Goal: Task Accomplishment & Management: Manage account settings

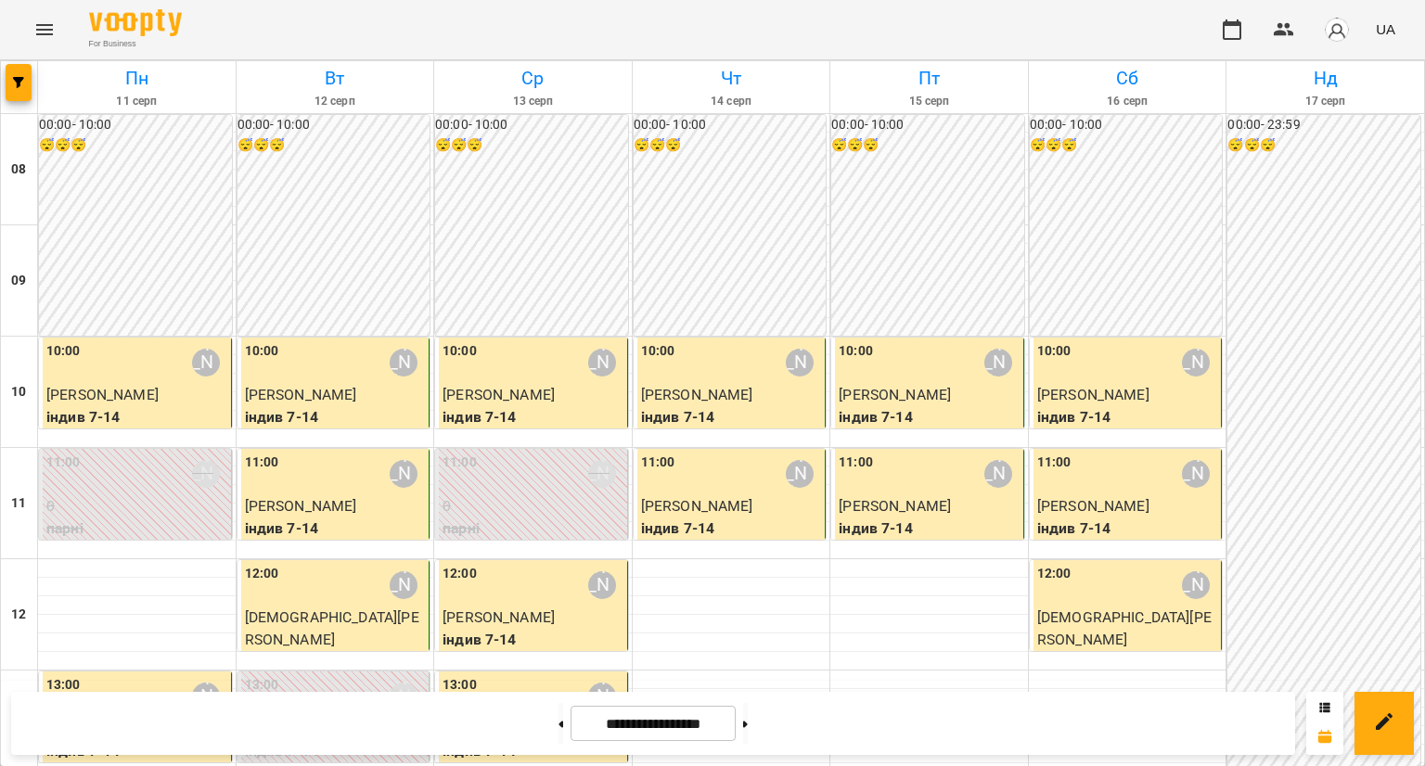
scroll to position [186, 0]
click at [748, 720] on button at bounding box center [745, 723] width 5 height 41
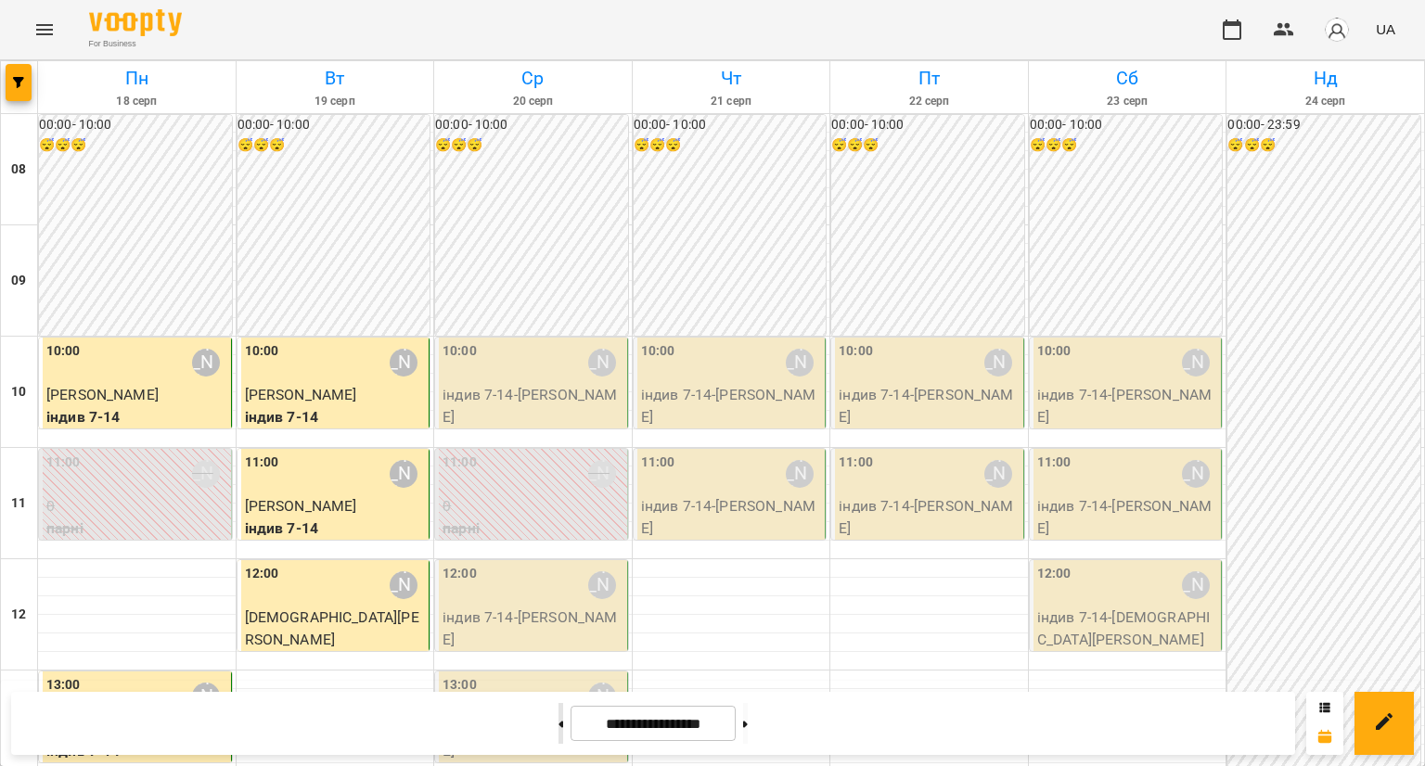
click at [558, 728] on button at bounding box center [560, 723] width 5 height 41
type input "**********"
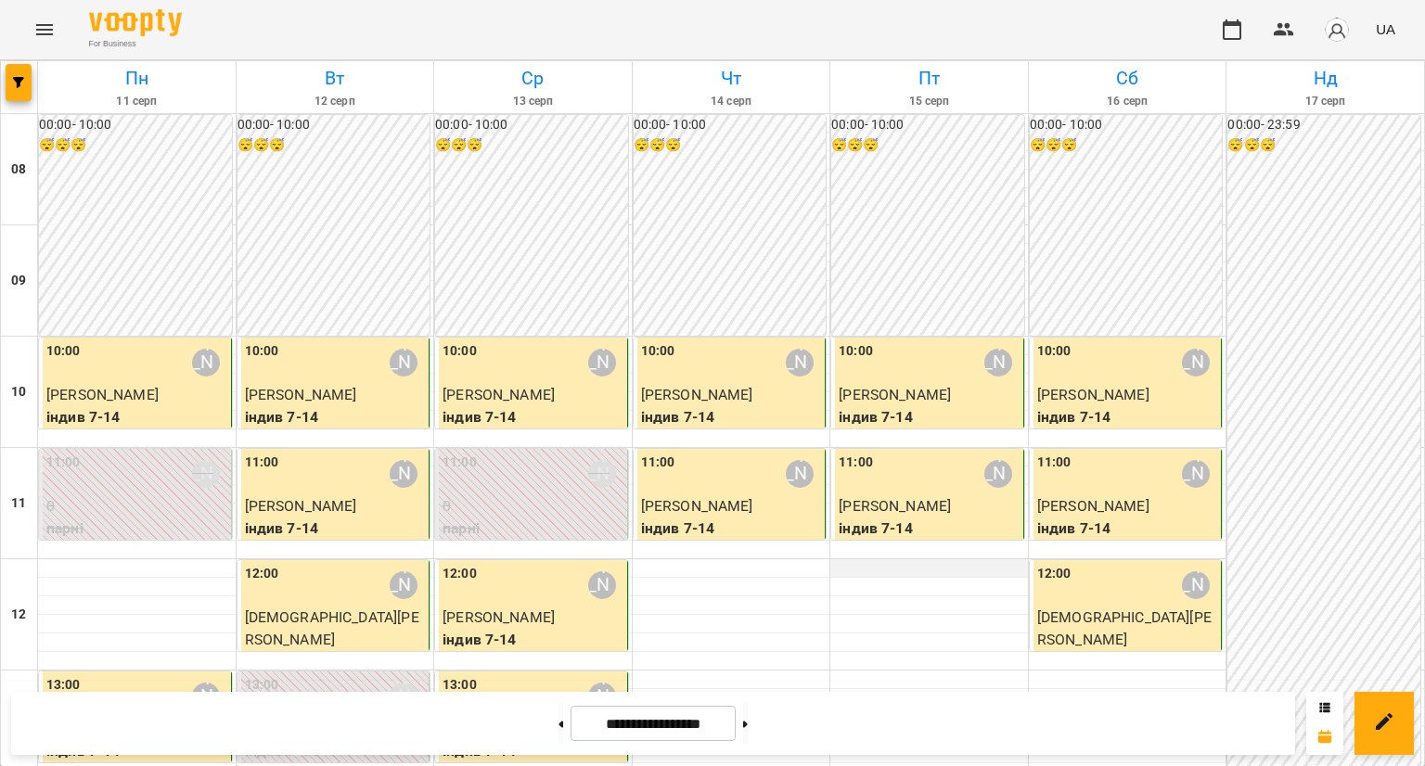
scroll to position [62, 0]
click at [1113, 341] on div "10:00 Вікторія Половинка" at bounding box center [1127, 362] width 181 height 43
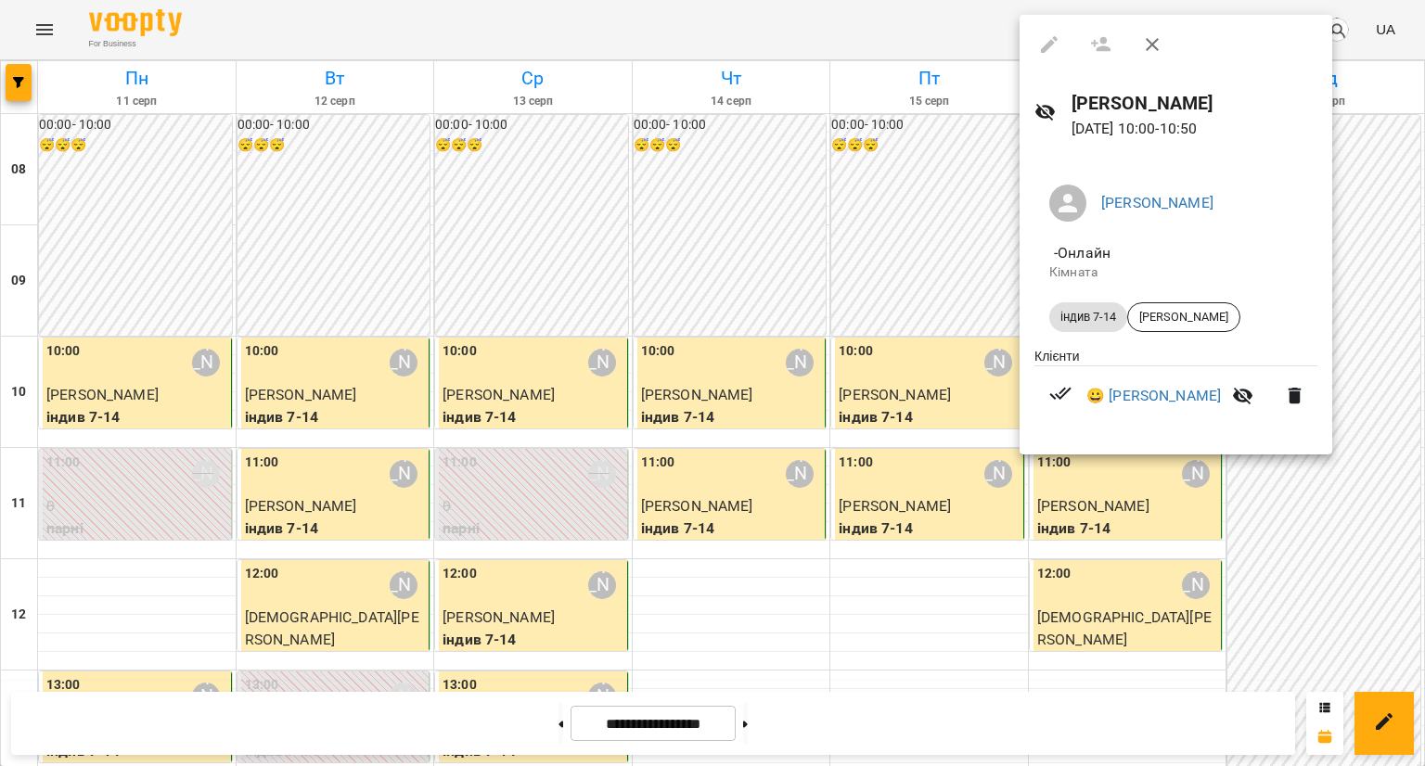
click at [873, 576] on div at bounding box center [712, 383] width 1425 height 766
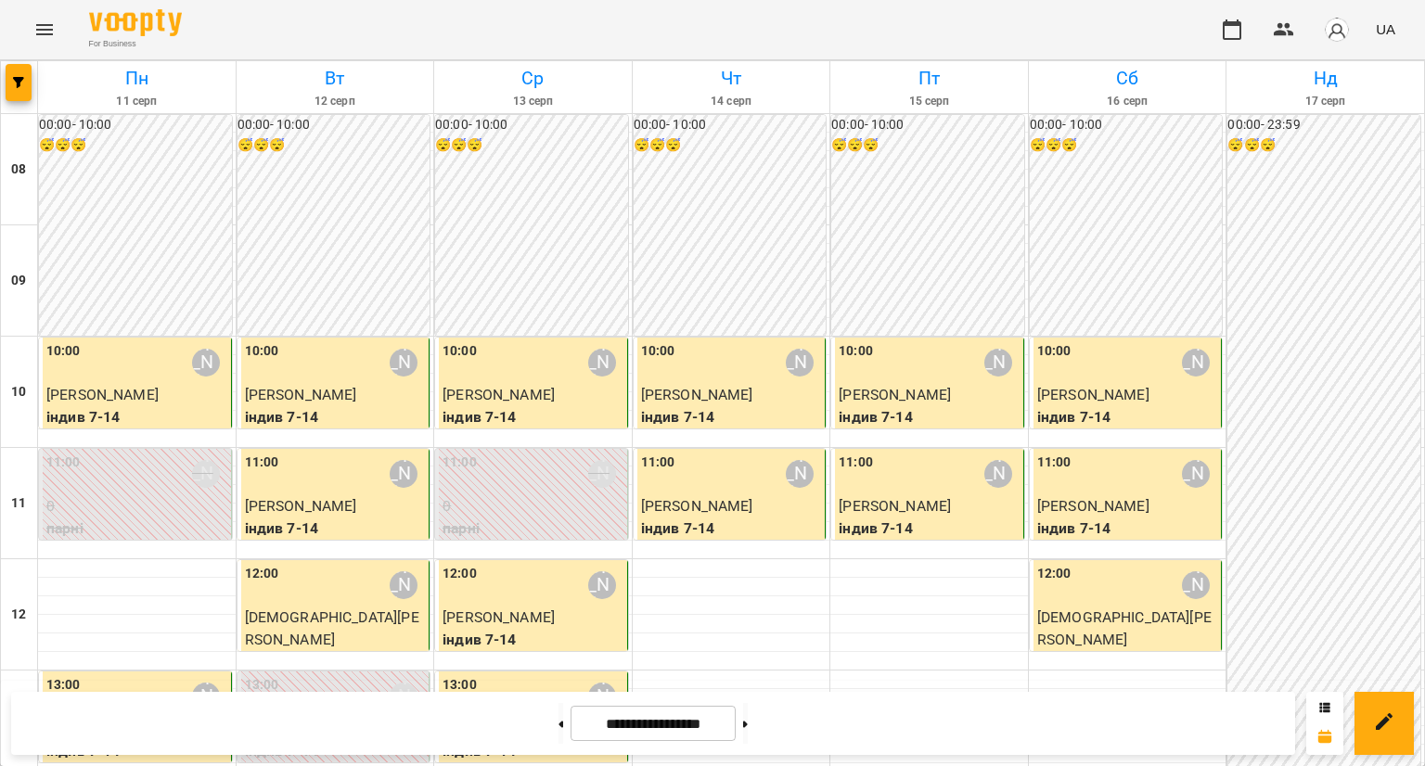
click at [1080, 386] on span "[PERSON_NAME]" at bounding box center [1093, 395] width 112 height 18
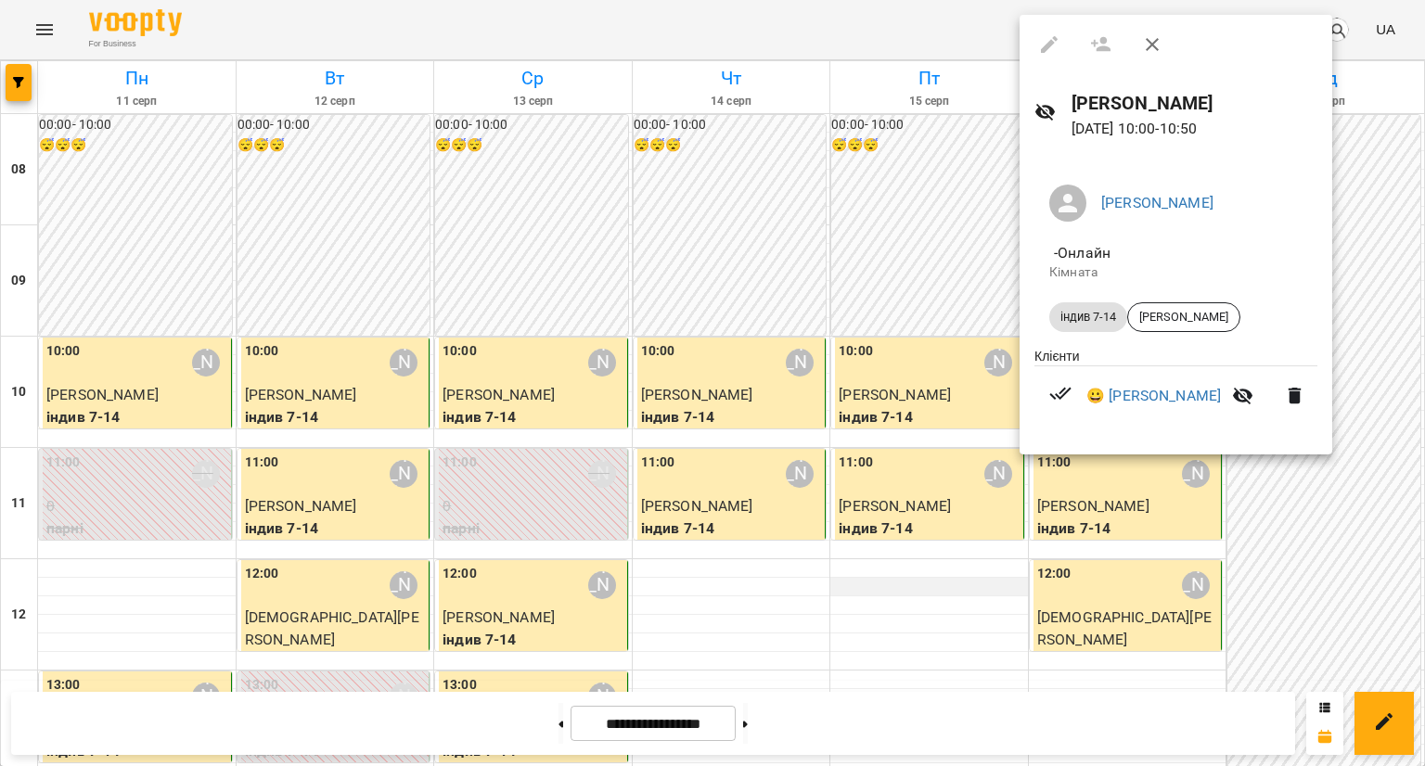
click at [846, 532] on div at bounding box center [712, 383] width 1425 height 766
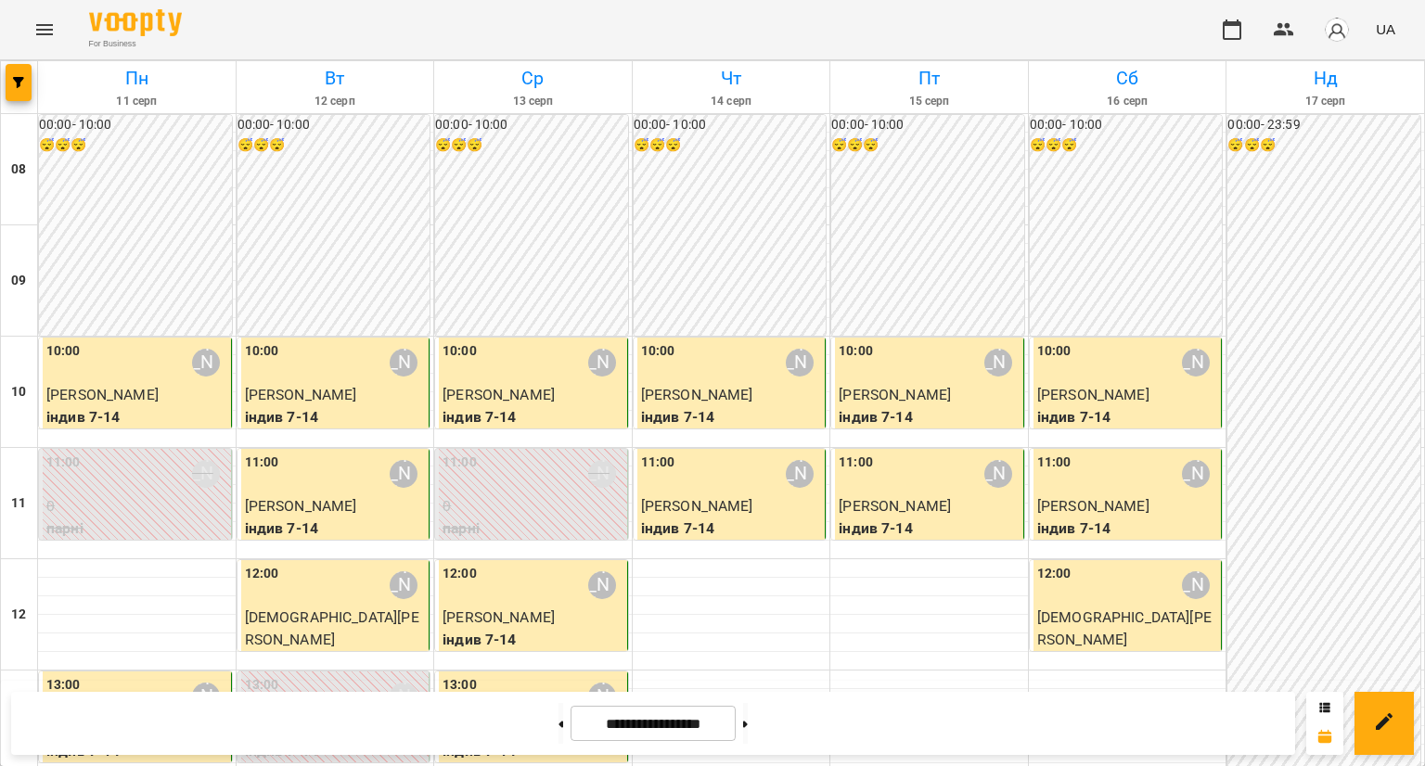
scroll to position [340, 0]
